Goal: Information Seeking & Learning: Learn about a topic

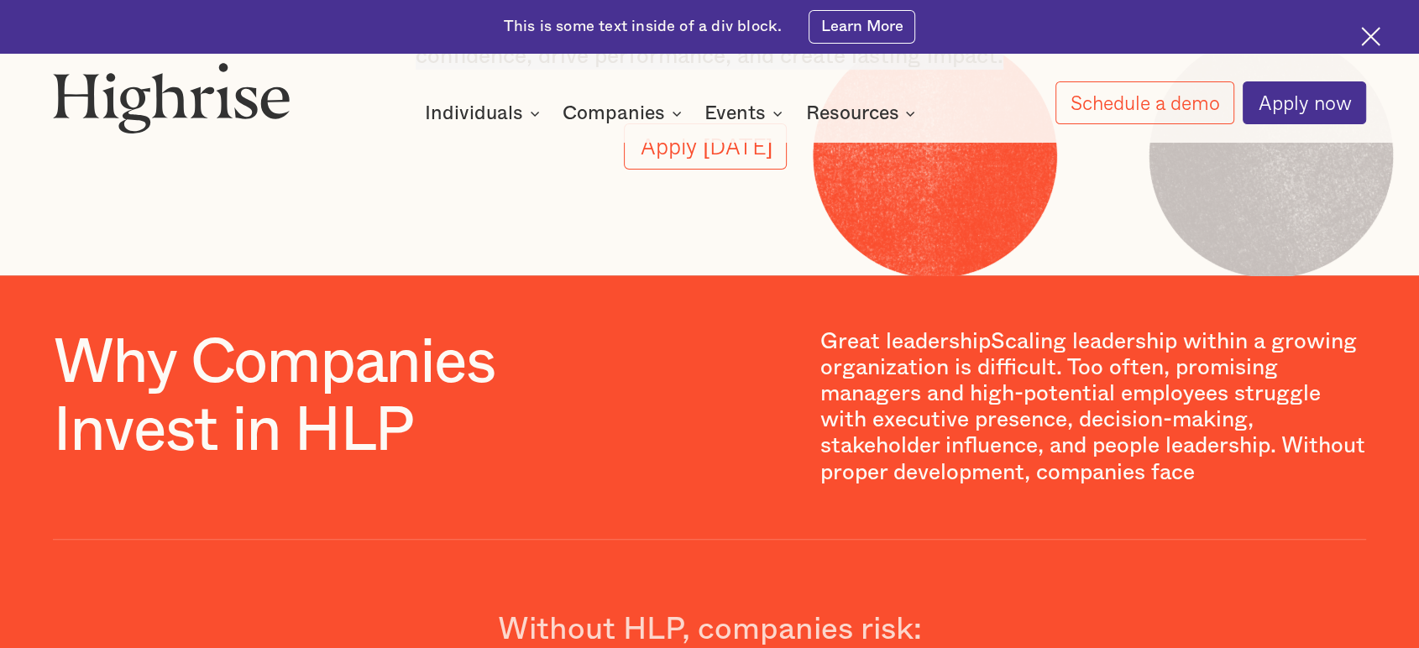
scroll to position [514, 0]
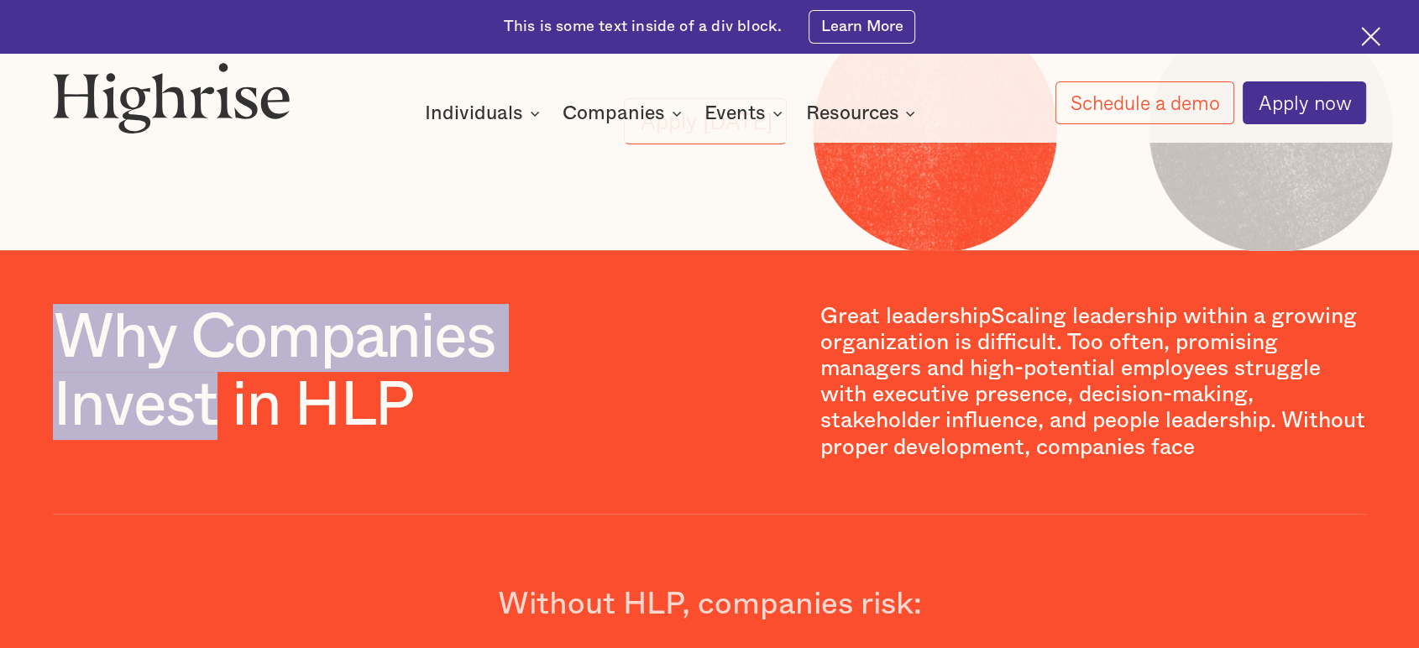
drag, startPoint x: 60, startPoint y: 344, endPoint x: 218, endPoint y: 426, distance: 177.6
click at [218, 426] on h1 "Why Companies Invest in HLP" at bounding box center [321, 372] width 537 height 137
copy h1 "Why Companies Invest"
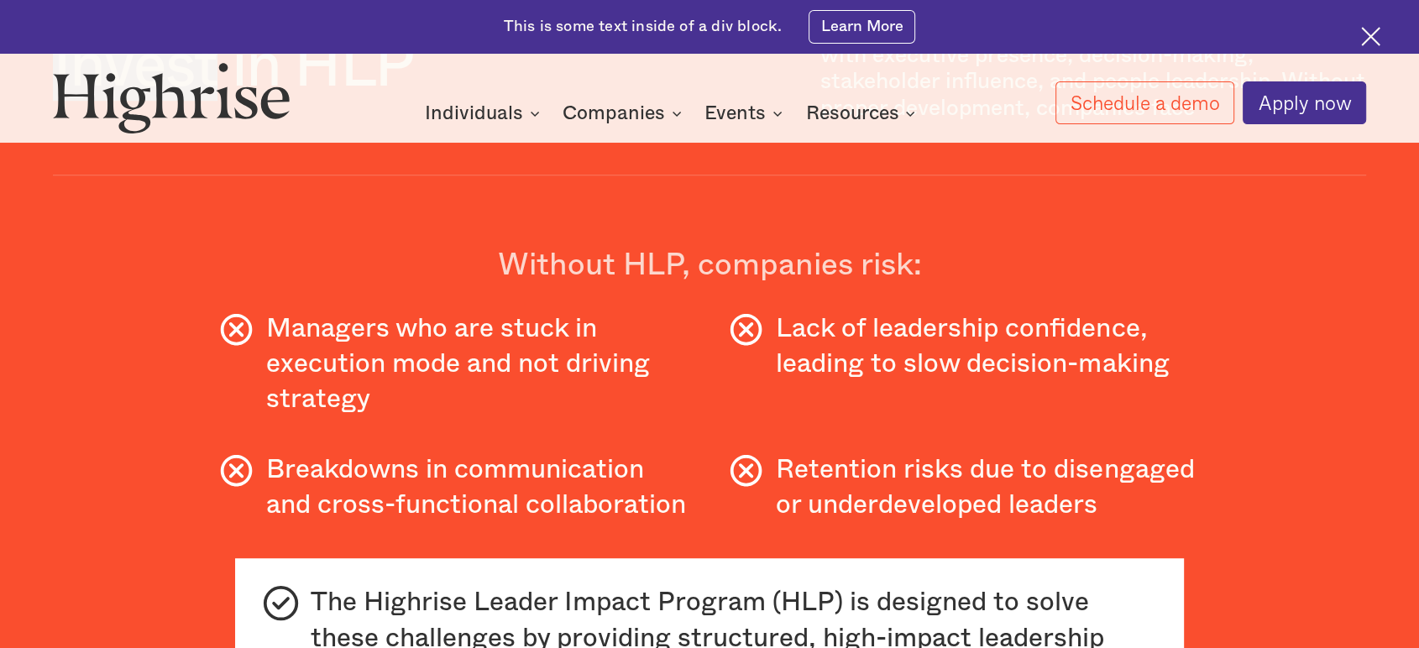
scroll to position [887, 0]
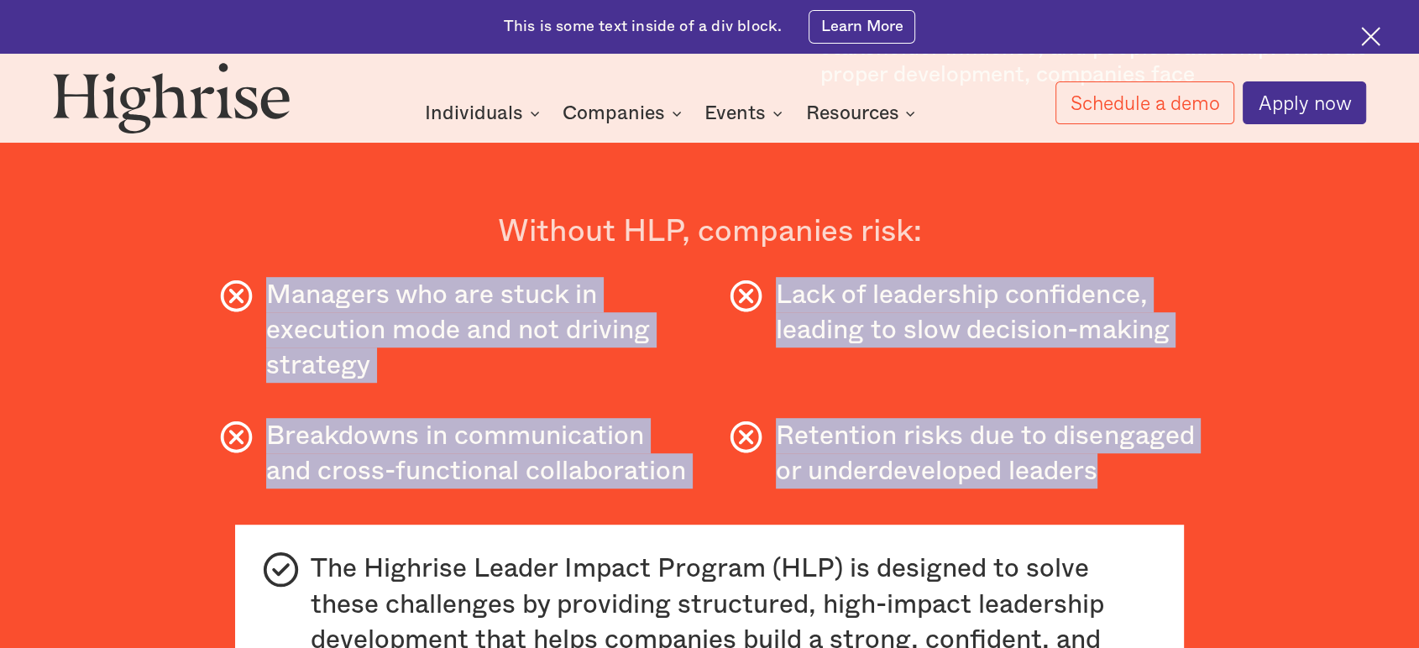
drag, startPoint x: 269, startPoint y: 300, endPoint x: 1117, endPoint y: 489, distance: 868.9
click at [1117, 489] on div "Why Companies Invest in HLP Great leadershipScaling leadership within a growing…" at bounding box center [709, 343] width 1312 height 824
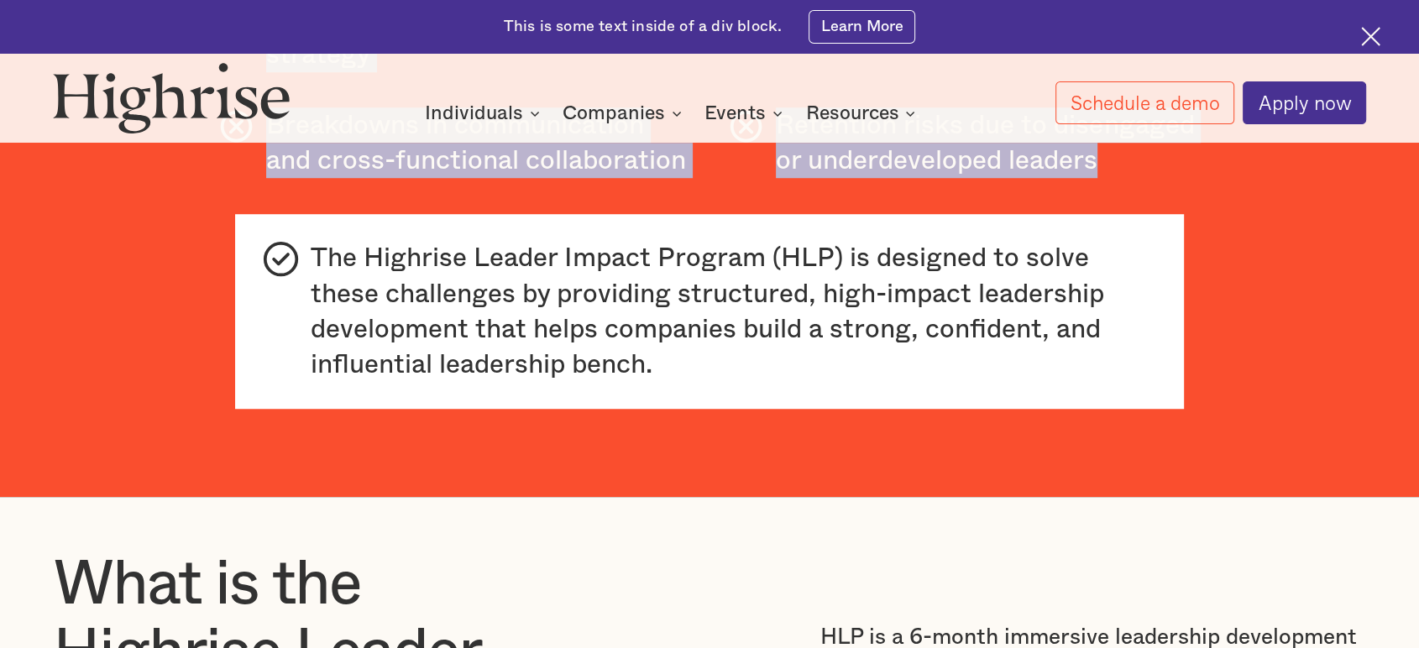
scroll to position [1167, 0]
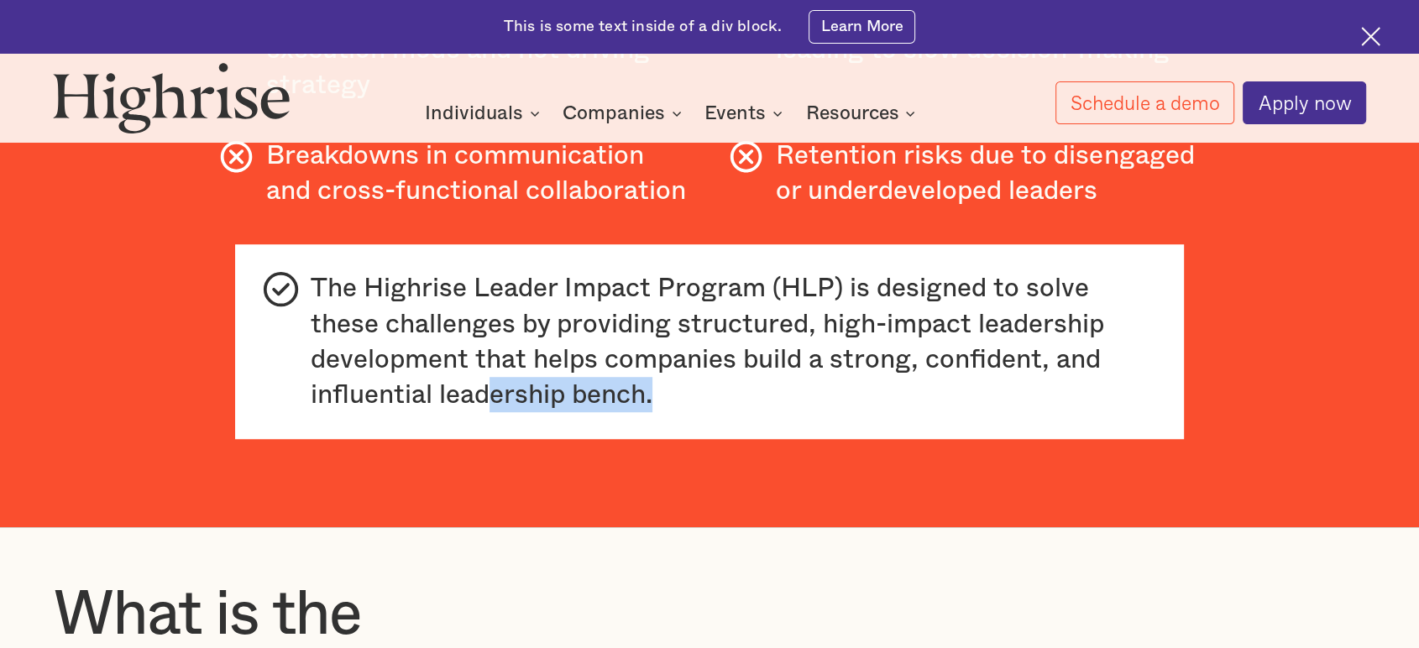
drag, startPoint x: 695, startPoint y: 421, endPoint x: 493, endPoint y: 415, distance: 202.4
click at [493, 412] on div "The Highrise Leader Impact Program (HLP) is designed to solve these challenges …" at bounding box center [734, 341] width 847 height 142
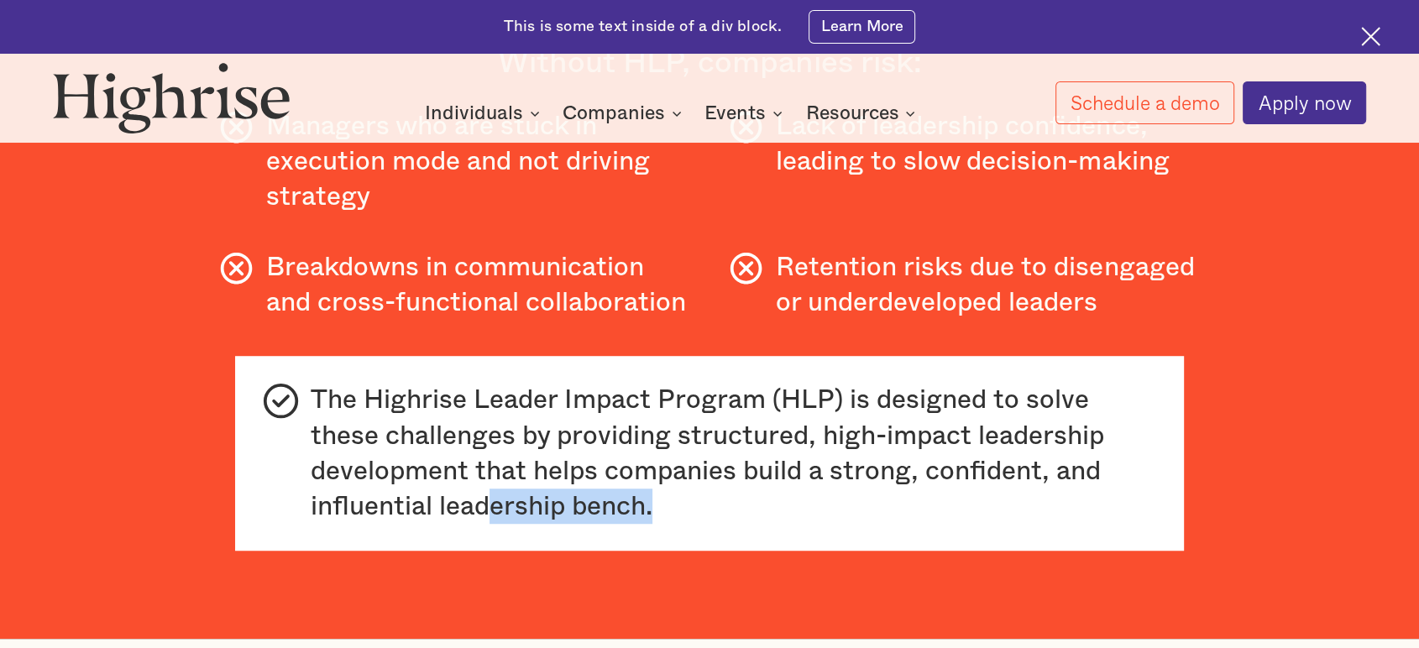
scroll to position [887, 0]
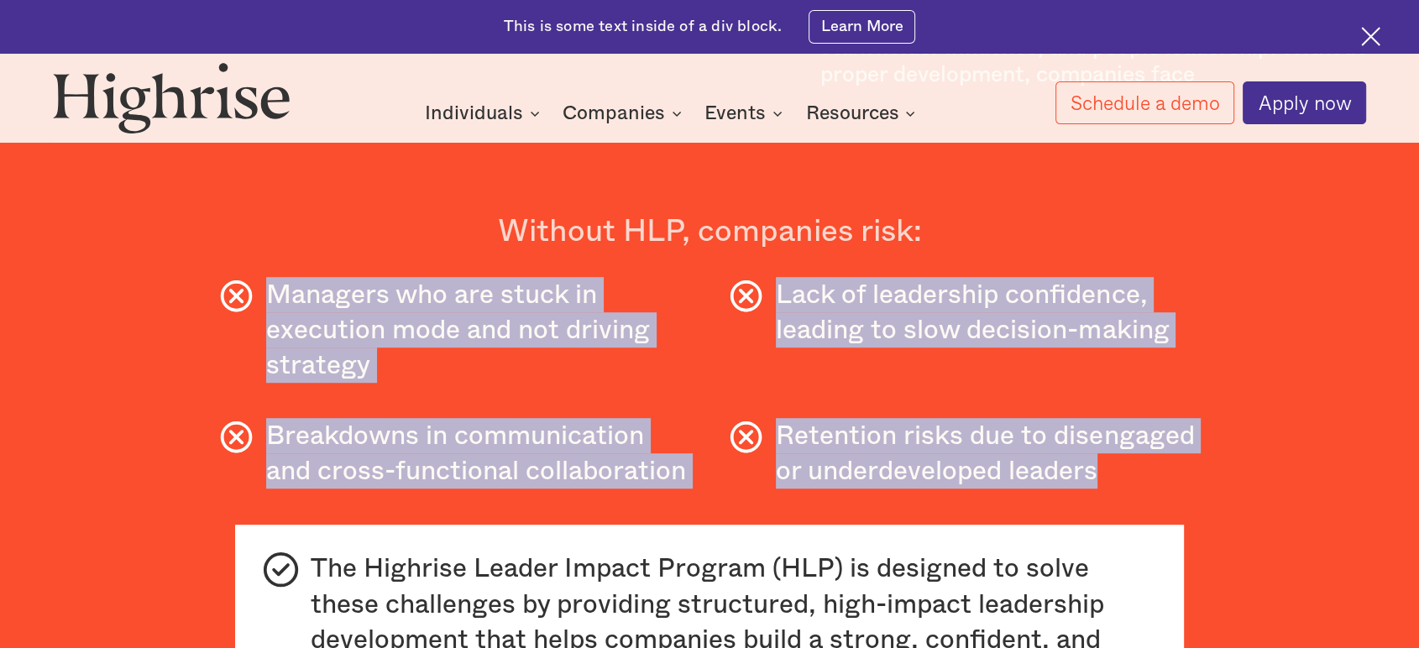
drag, startPoint x: 261, startPoint y: 296, endPoint x: 1104, endPoint y: 485, distance: 864.1
click at [1104, 485] on div "Why Companies Invest in HLP Great leadershipScaling leadership within a growing…" at bounding box center [709, 343] width 1312 height 824
copy div "Managers who are stuck in execution mode and not driving strategy Lack of leade…"
